Goal: Information Seeking & Learning: Learn about a topic

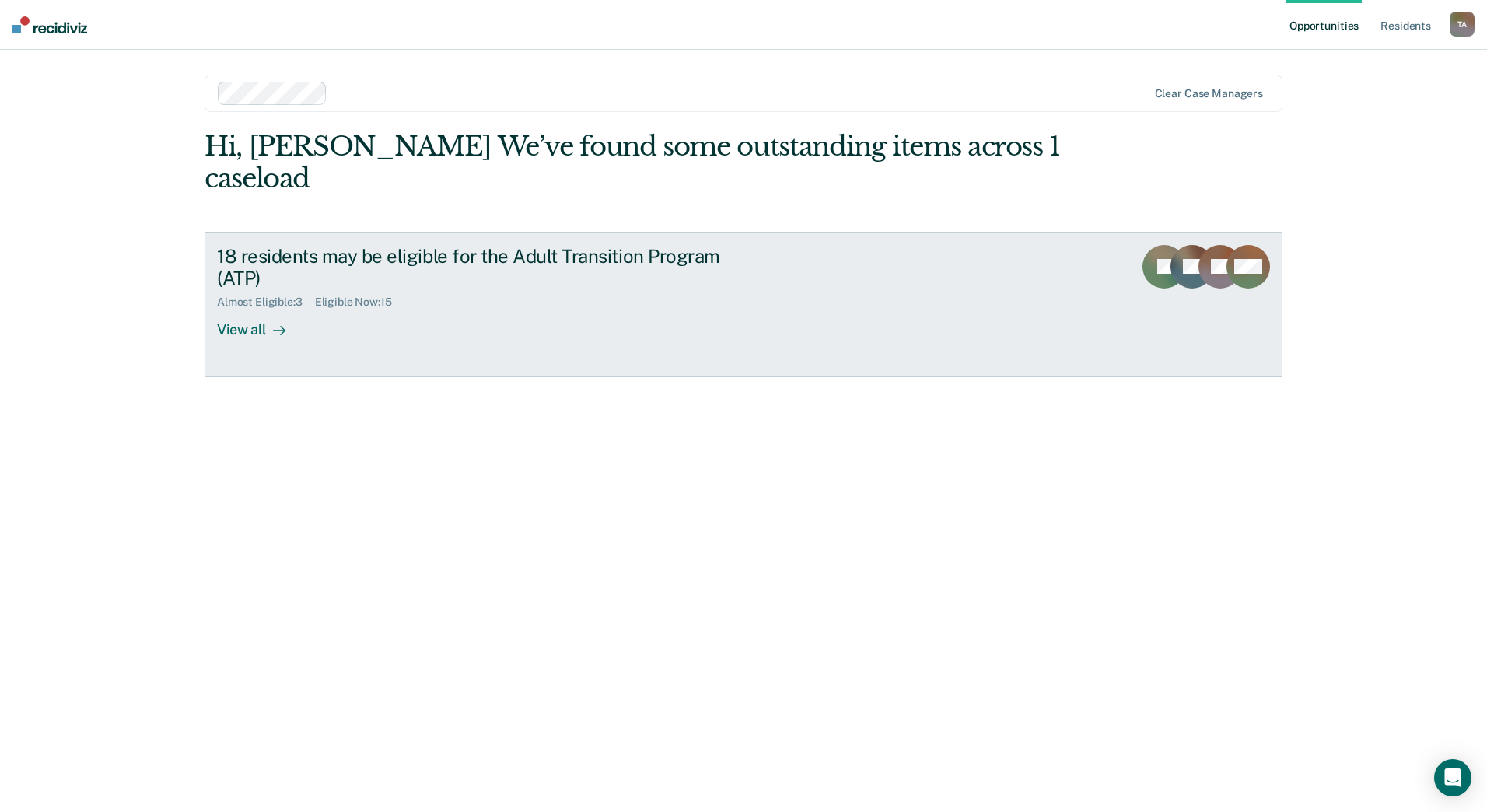
click at [241, 309] on div "View all" at bounding box center [261, 324] width 88 height 30
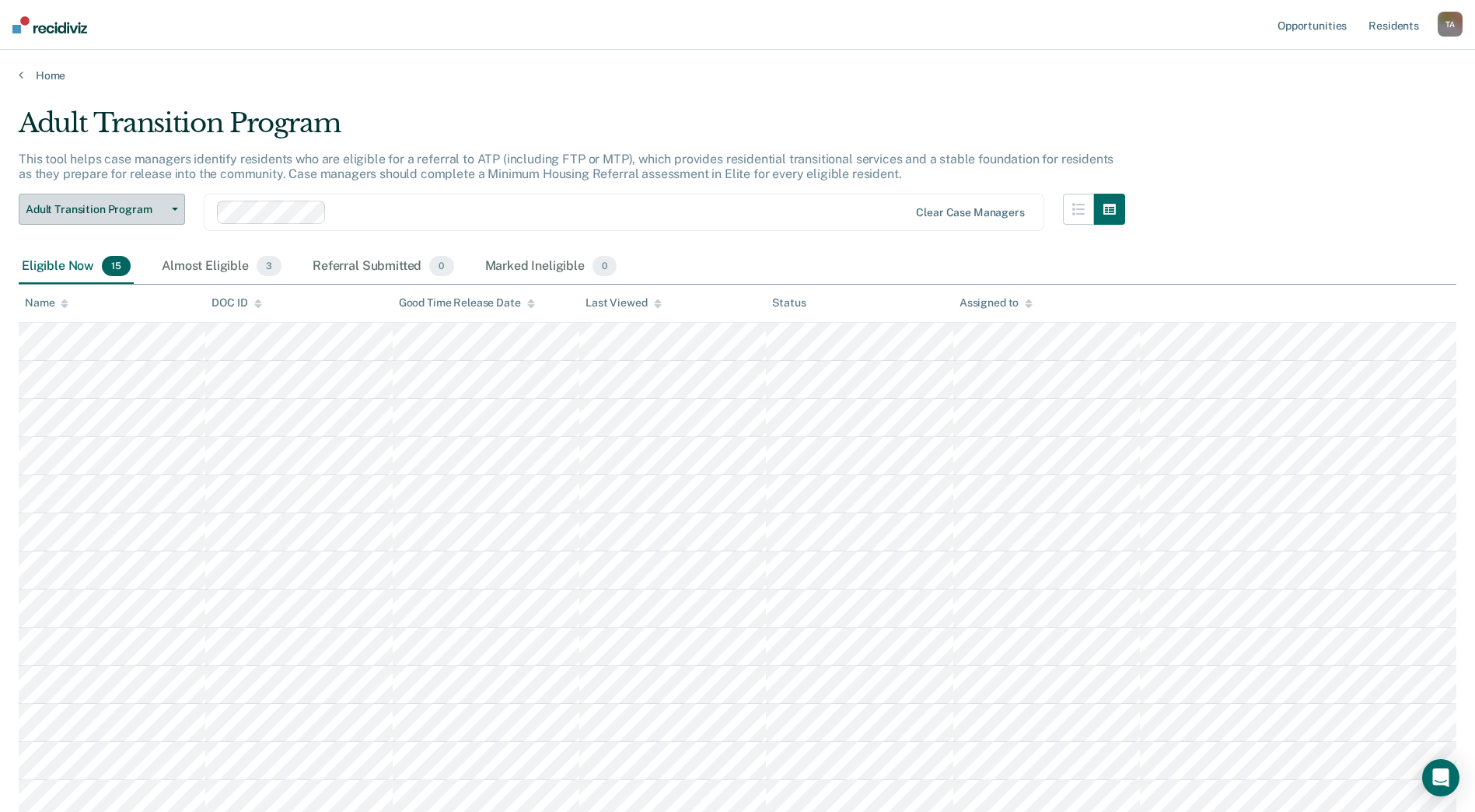
click at [172, 210] on icon "button" at bounding box center [174, 210] width 6 height 3
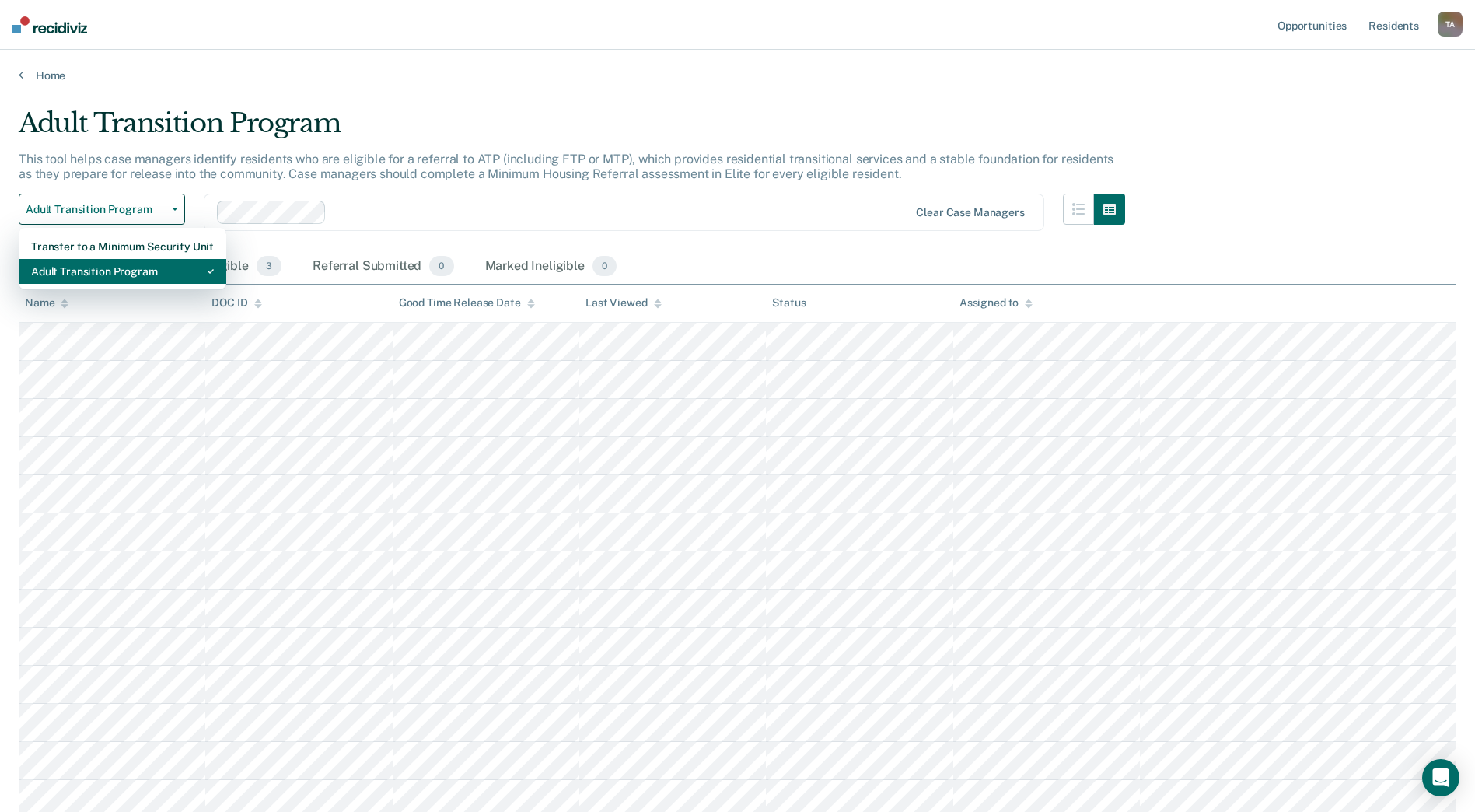
click at [157, 278] on div "Adult Transition Program" at bounding box center [122, 272] width 183 height 25
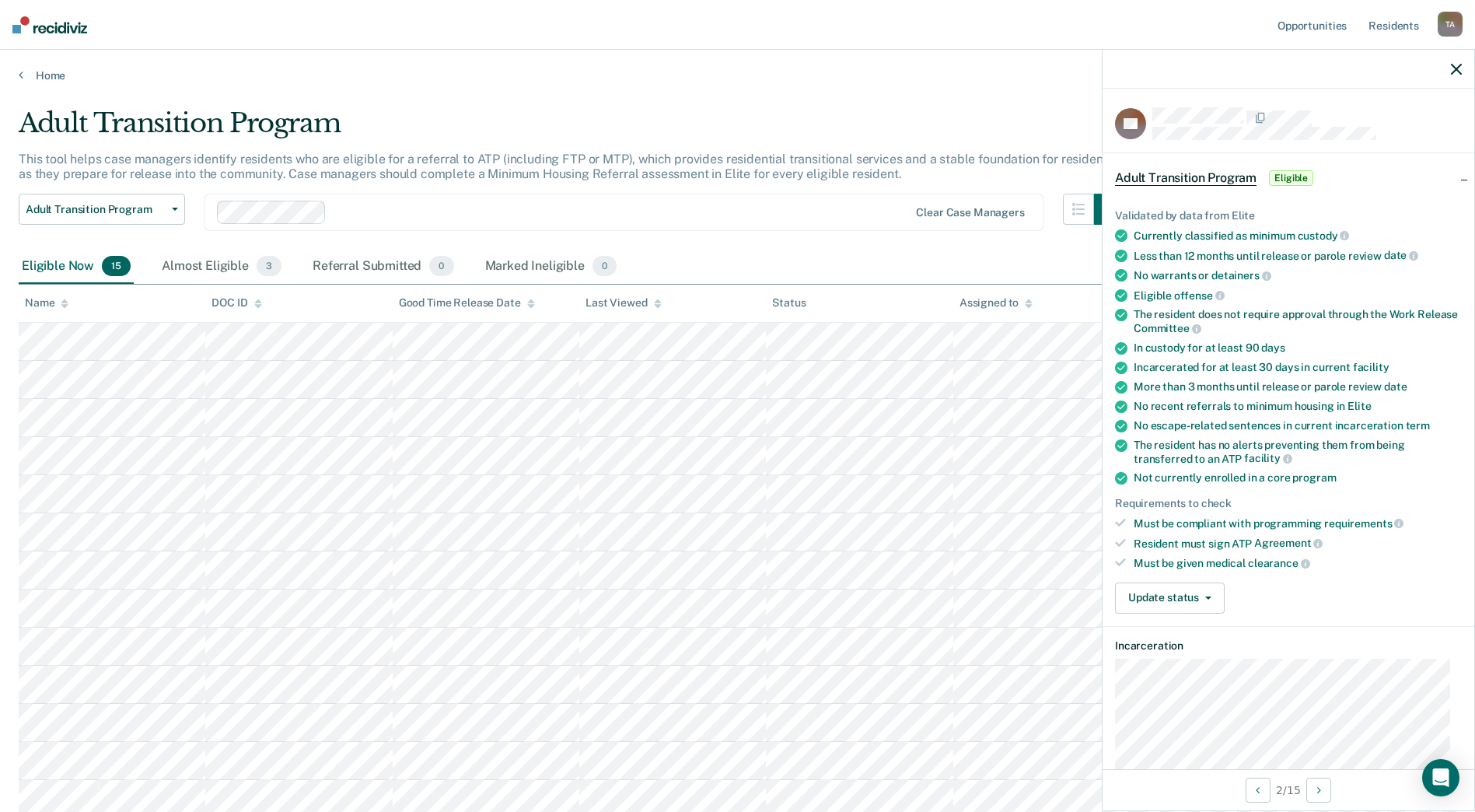
click at [821, 243] on div "Adult Transition Program Transfer to a Minimum Security Unit Adult Transition P…" at bounding box center [571, 221] width 1106 height 56
click at [1459, 67] on icon "button" at bounding box center [1456, 69] width 11 height 11
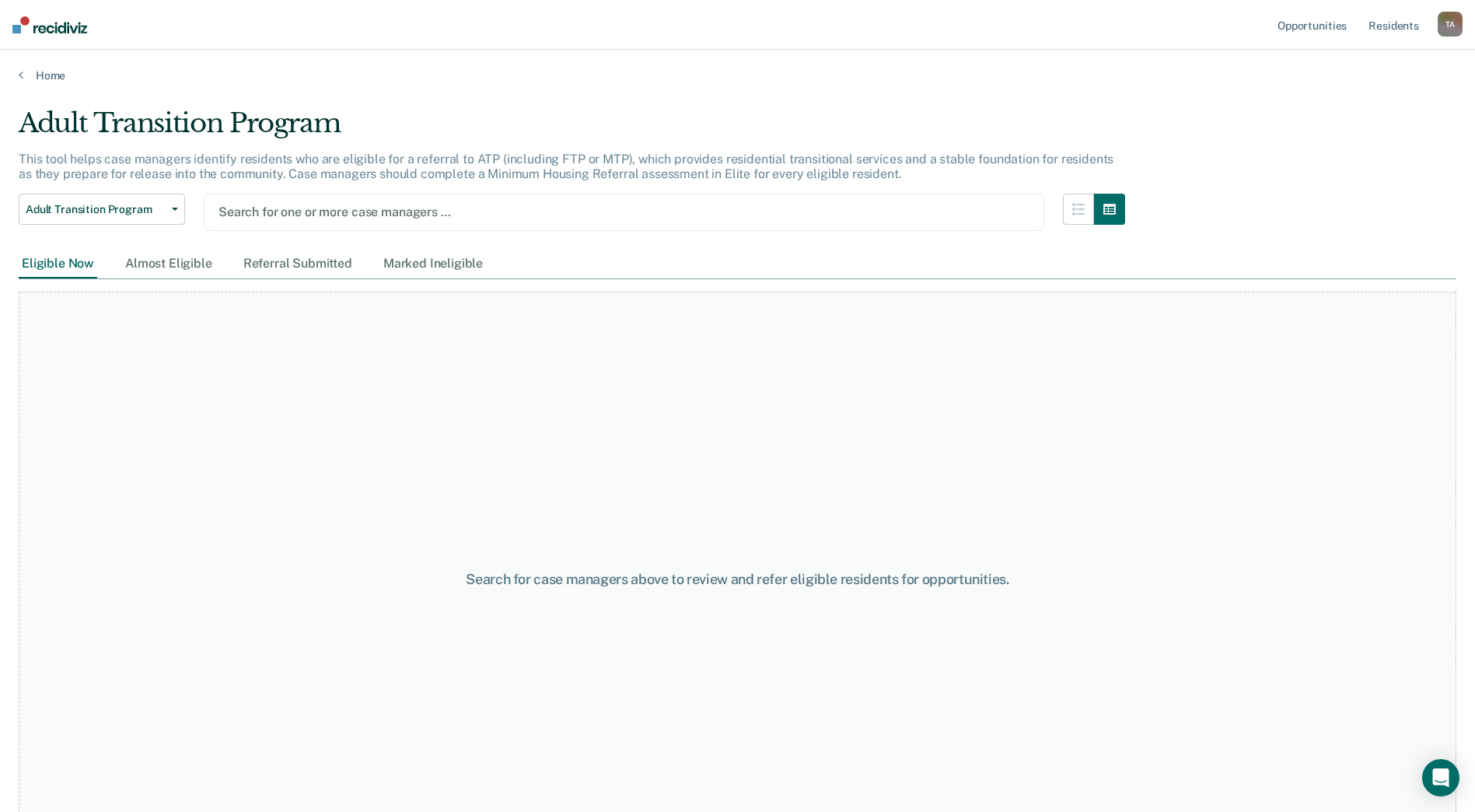
click at [974, 222] on div "Search for one or more case managers …" at bounding box center [624, 211] width 814 height 21
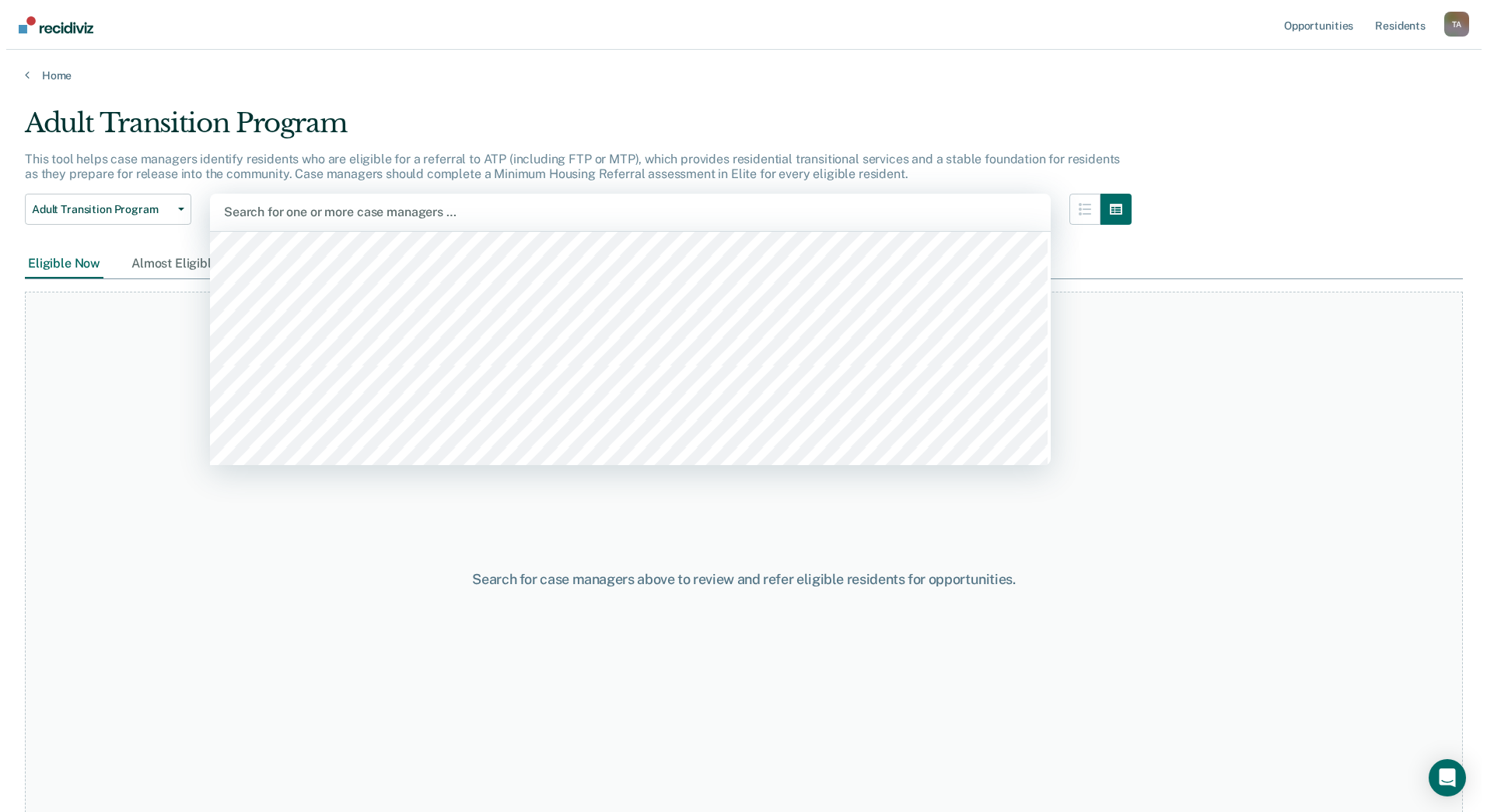
scroll to position [622, 0]
